Goal: Find specific page/section: Find specific page/section

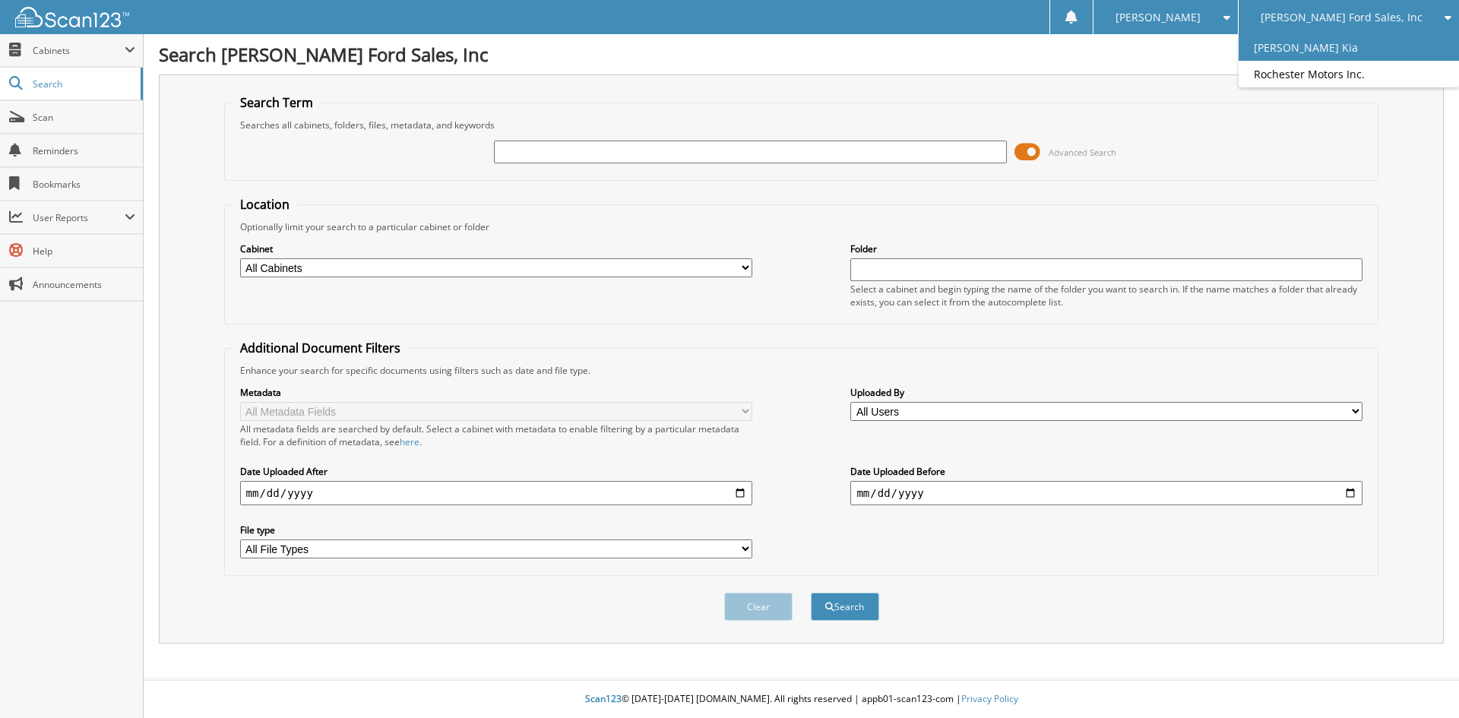
click at [1345, 55] on link "[PERSON_NAME] Kia" at bounding box center [1348, 47] width 220 height 27
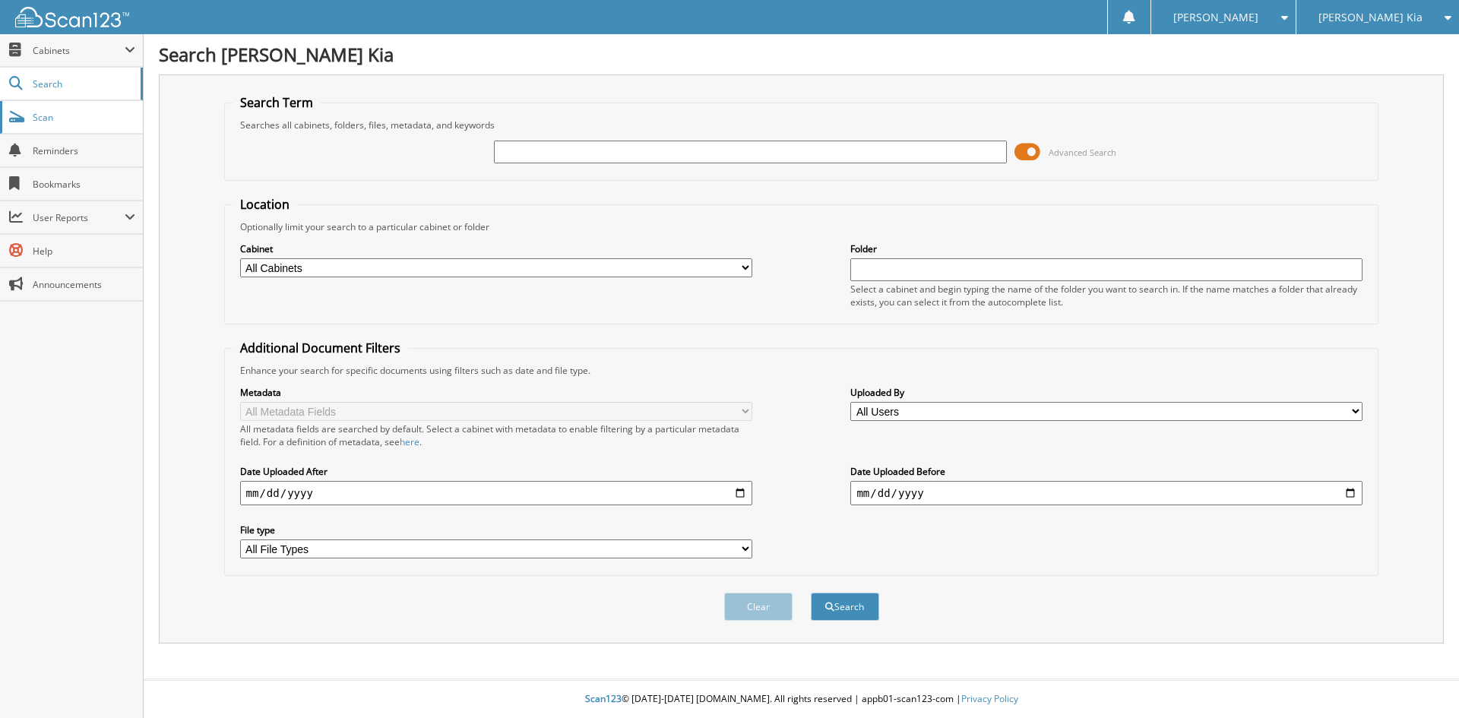
click at [67, 122] on span "Scan" at bounding box center [84, 117] width 103 height 13
type input "227497"
click at [811, 593] on button "Search" at bounding box center [845, 607] width 68 height 28
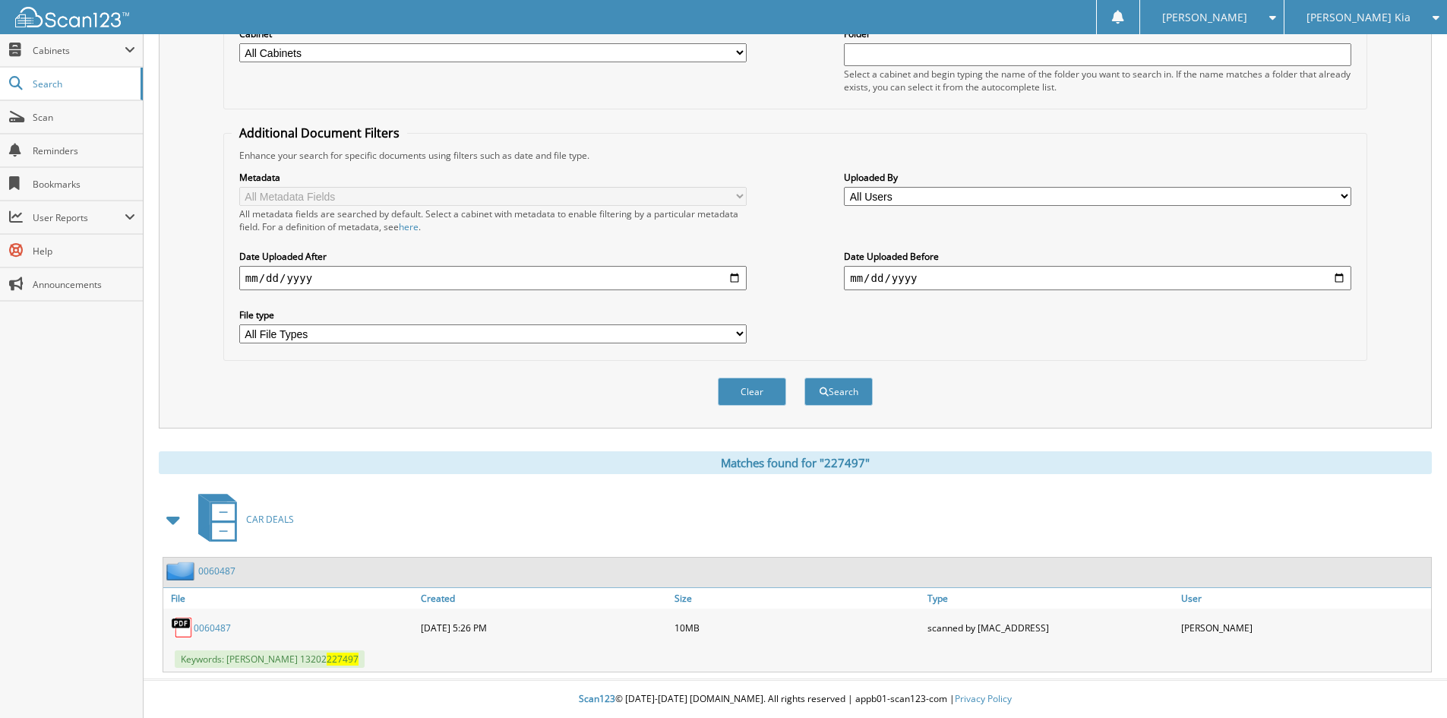
scroll to position [216, 0]
click at [217, 571] on link "0060487" at bounding box center [216, 570] width 37 height 13
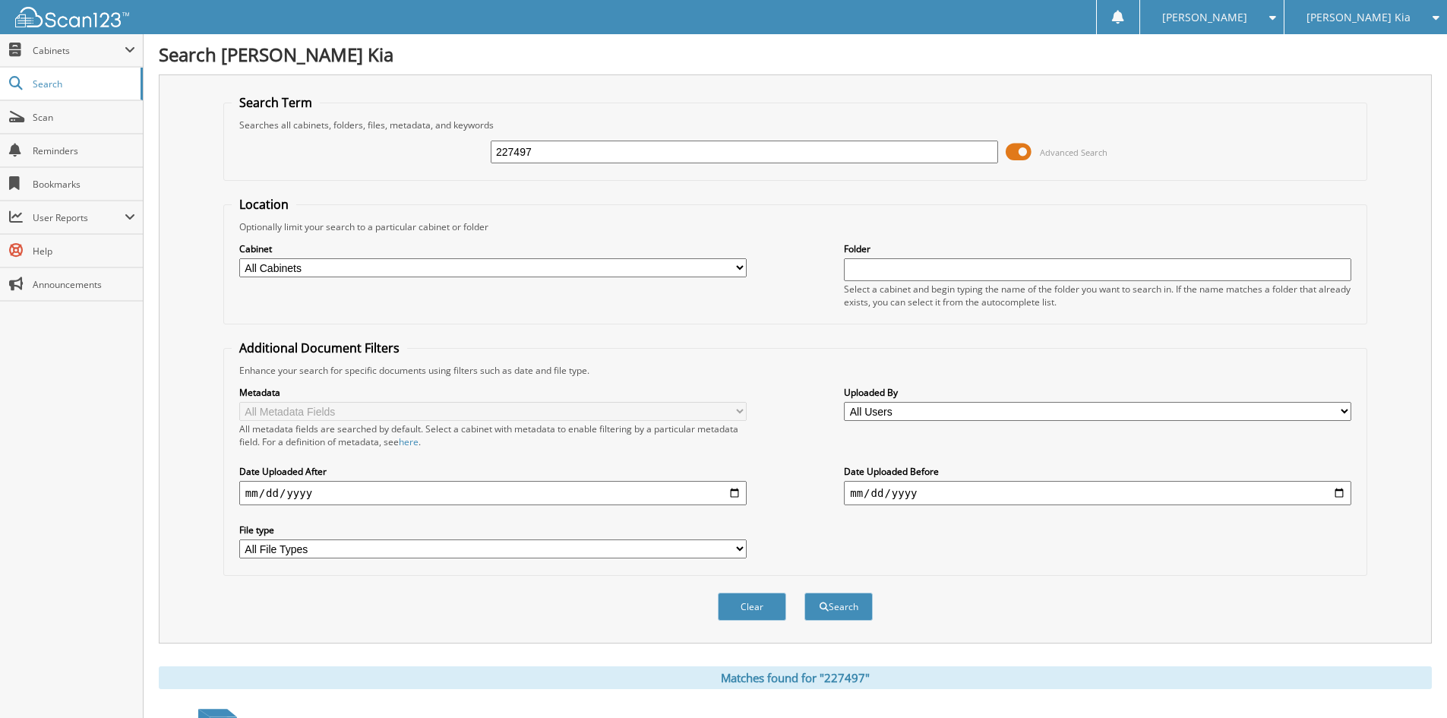
drag, startPoint x: 570, startPoint y: 154, endPoint x: 400, endPoint y: 154, distance: 169.4
click at [400, 154] on div "227497 Advanced Search" at bounding box center [795, 151] width 1127 height 41
type input "donovan"
click at [805, 593] on button "Search" at bounding box center [839, 607] width 68 height 28
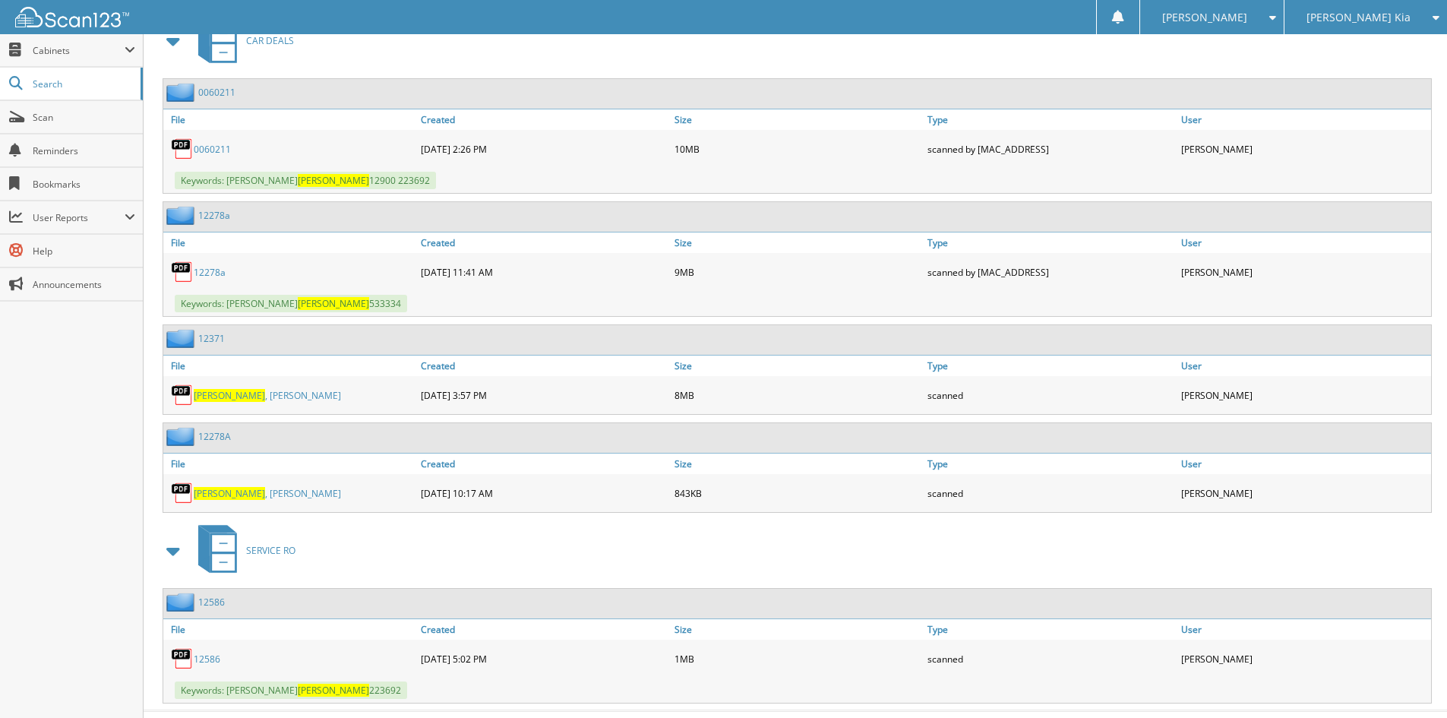
scroll to position [726, 0]
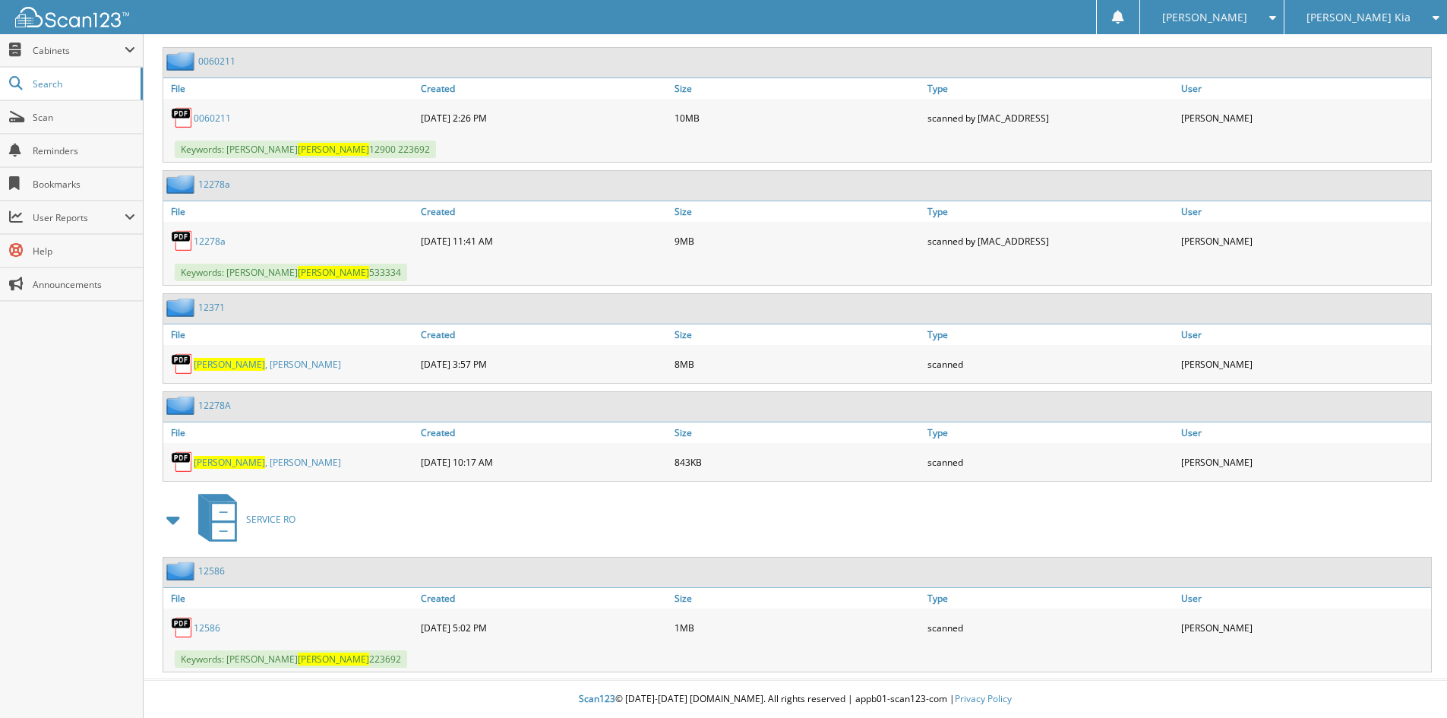
click at [212, 58] on link "0060211" at bounding box center [216, 61] width 37 height 13
